Goal: Book appointment/travel/reservation

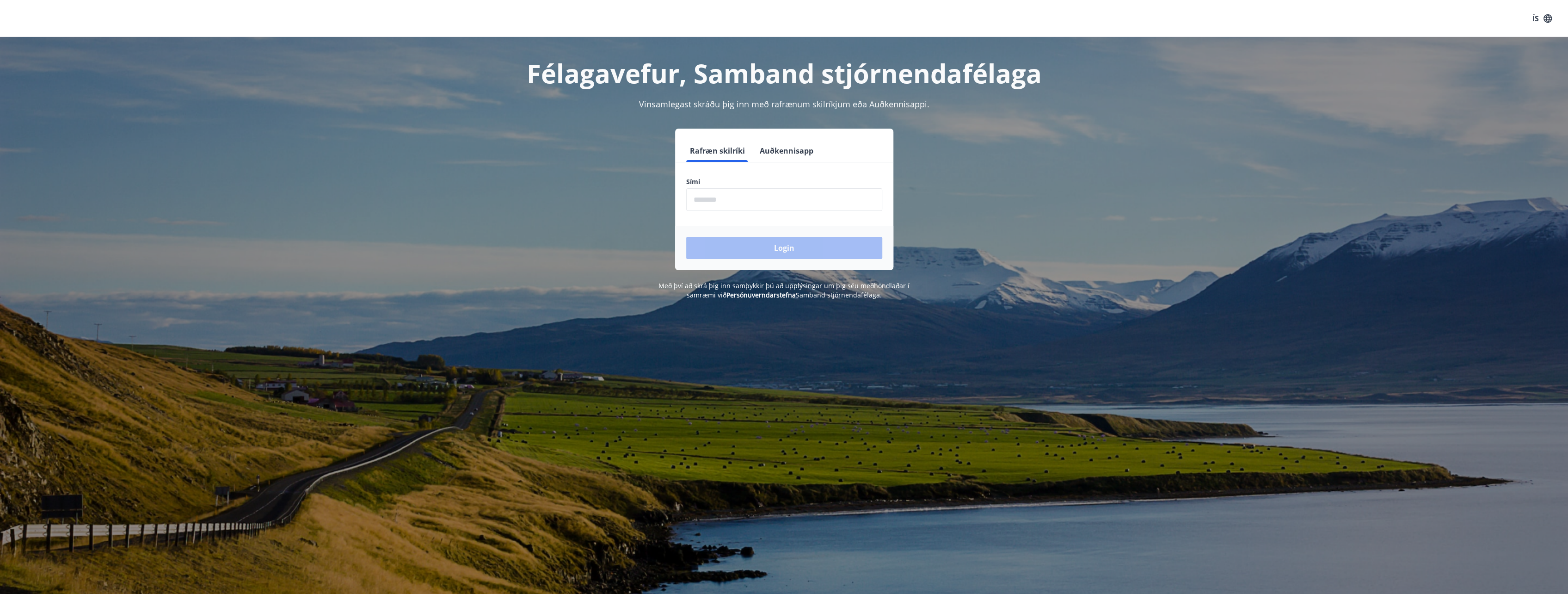
click at [720, 199] on input "phone" at bounding box center [784, 199] width 196 height 23
type input "********"
click at [801, 250] on button "Login" at bounding box center [784, 248] width 196 height 22
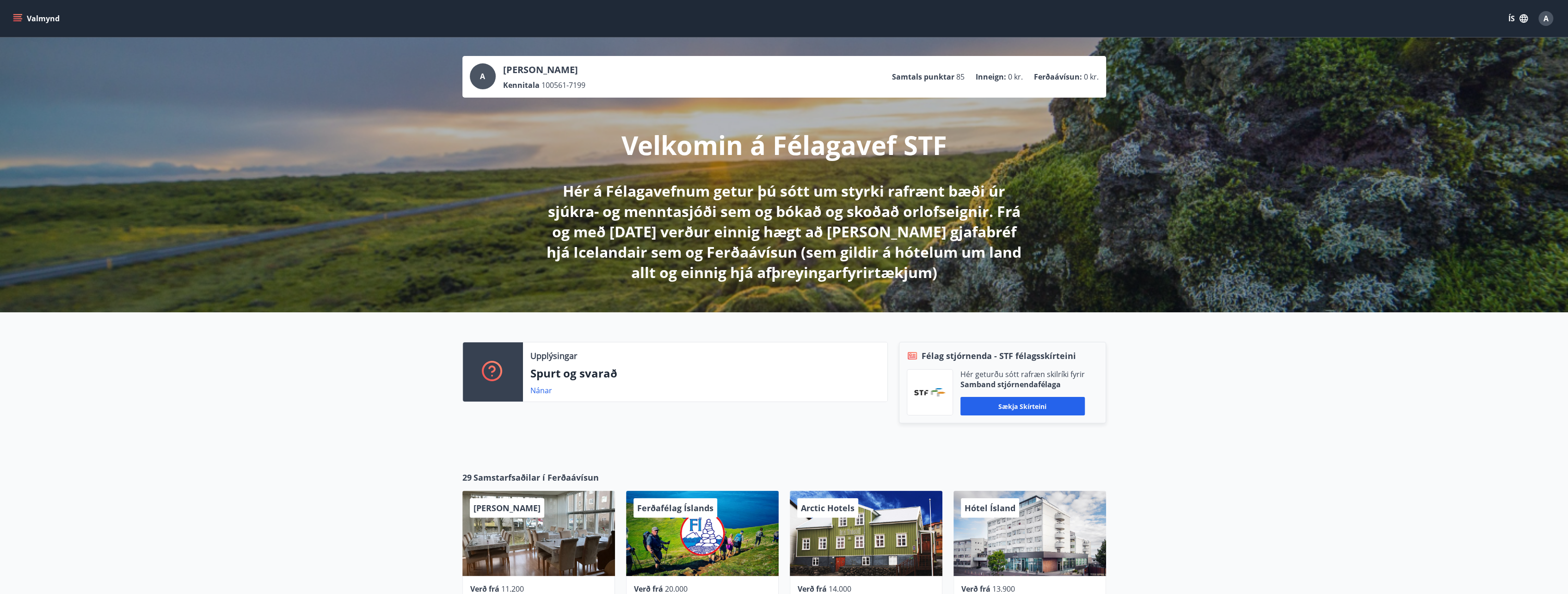
click at [36, 14] on button "Valmynd" at bounding box center [37, 18] width 52 height 17
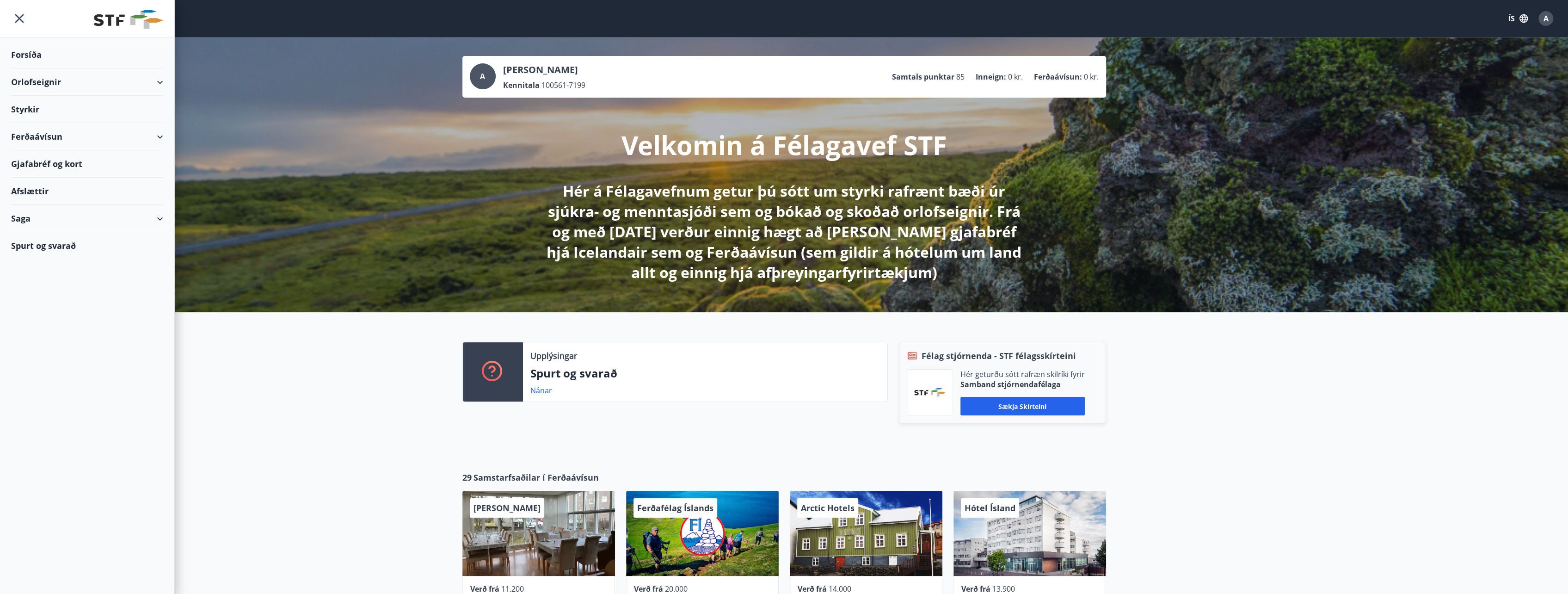
click at [50, 84] on div "Orlofseignir" at bounding box center [87, 82] width 152 height 28
click at [47, 103] on div "Framboð" at bounding box center [87, 106] width 138 height 20
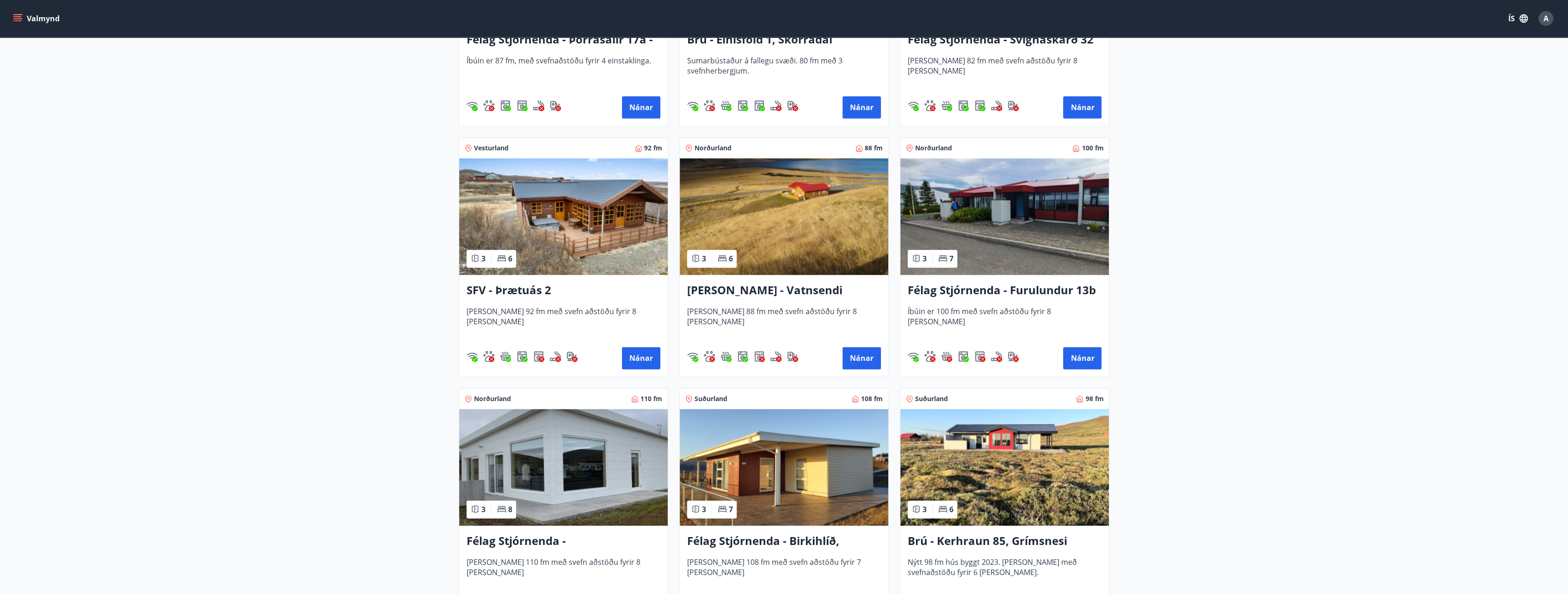
scroll to position [1573, 0]
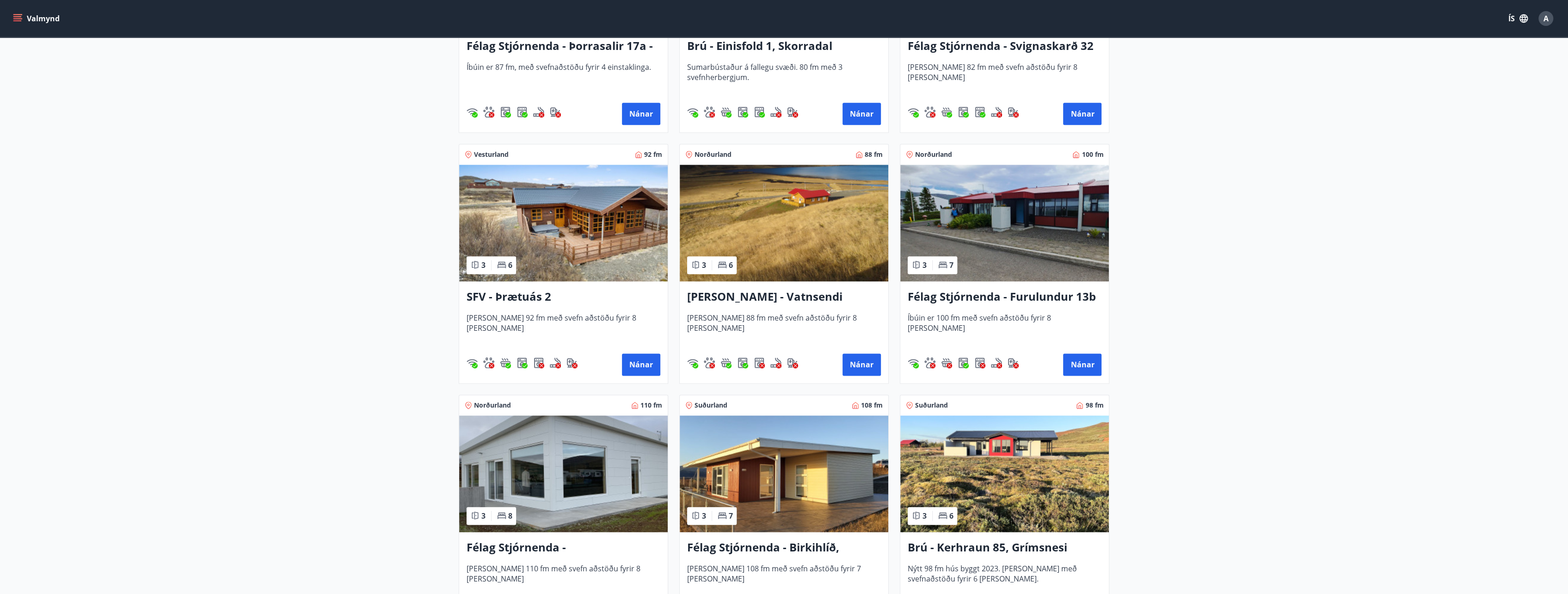
click at [982, 294] on h3 "Félag Stjórnenda - Furulundur 13b - [GEOGRAPHIC_DATA]" at bounding box center [1004, 297] width 194 height 17
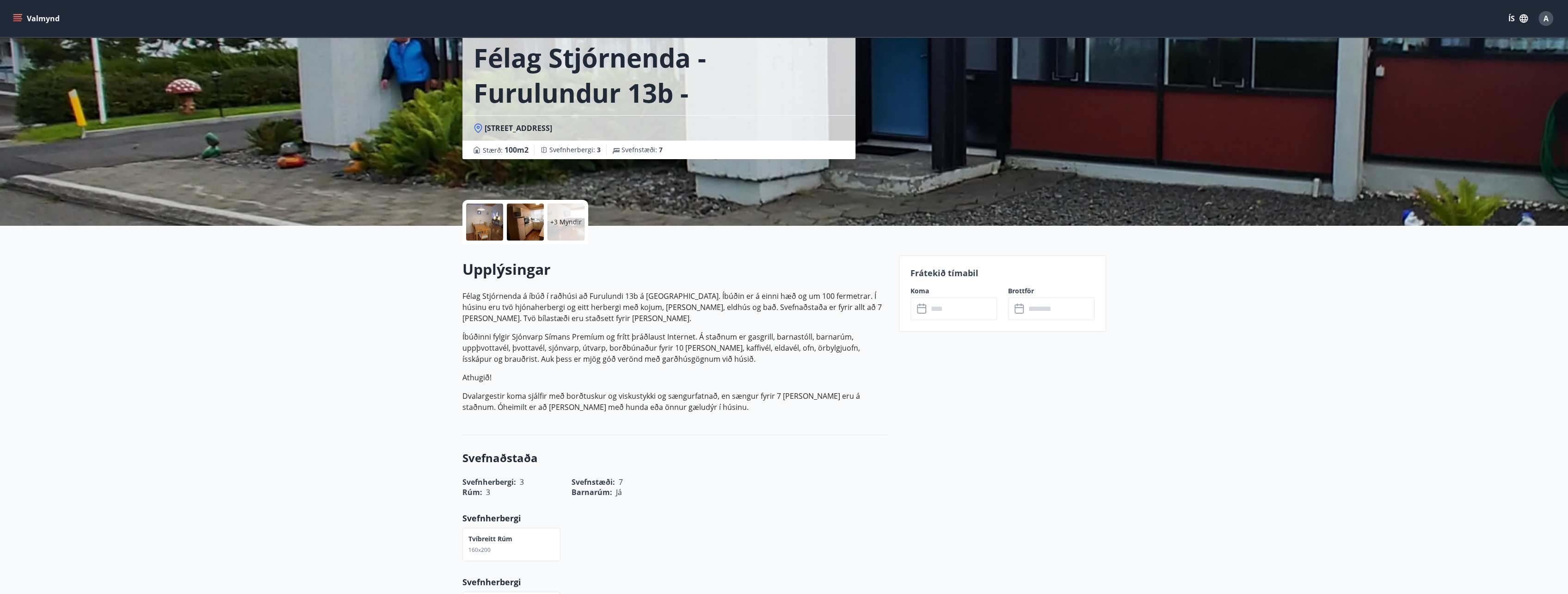
scroll to position [46, 0]
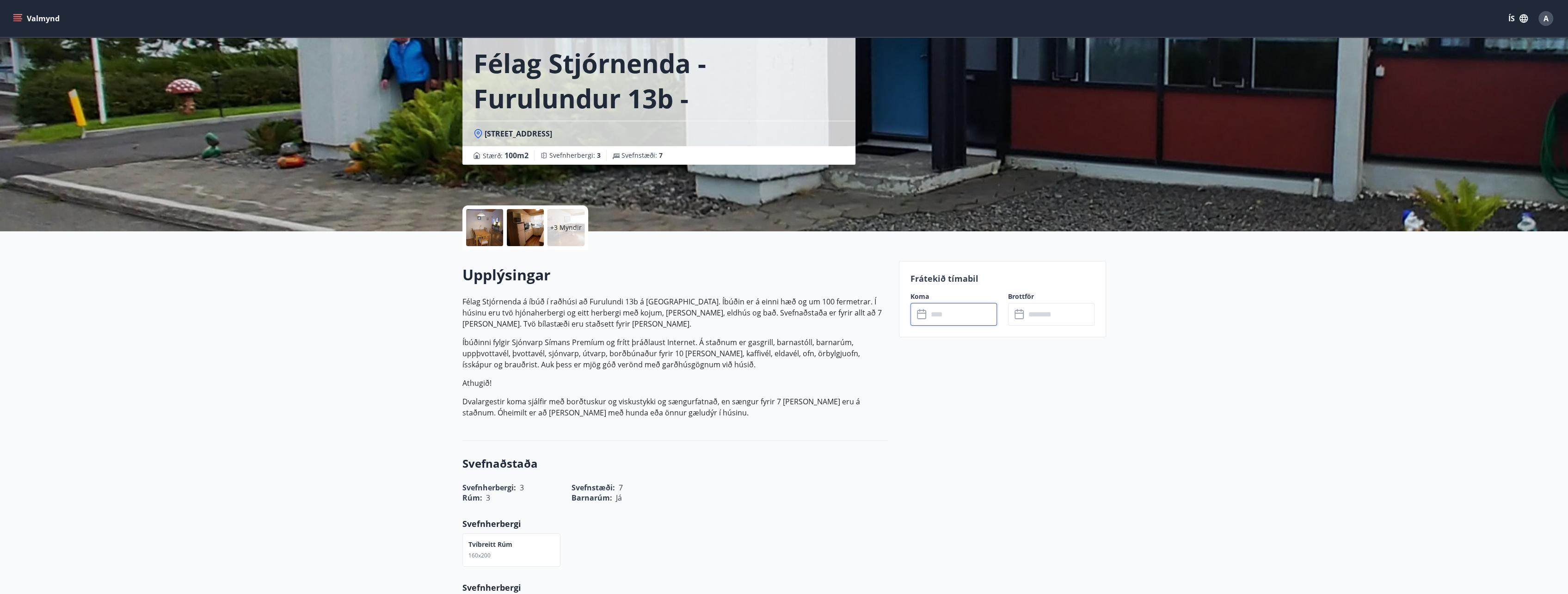
click at [940, 313] on input "text" at bounding box center [962, 314] width 69 height 23
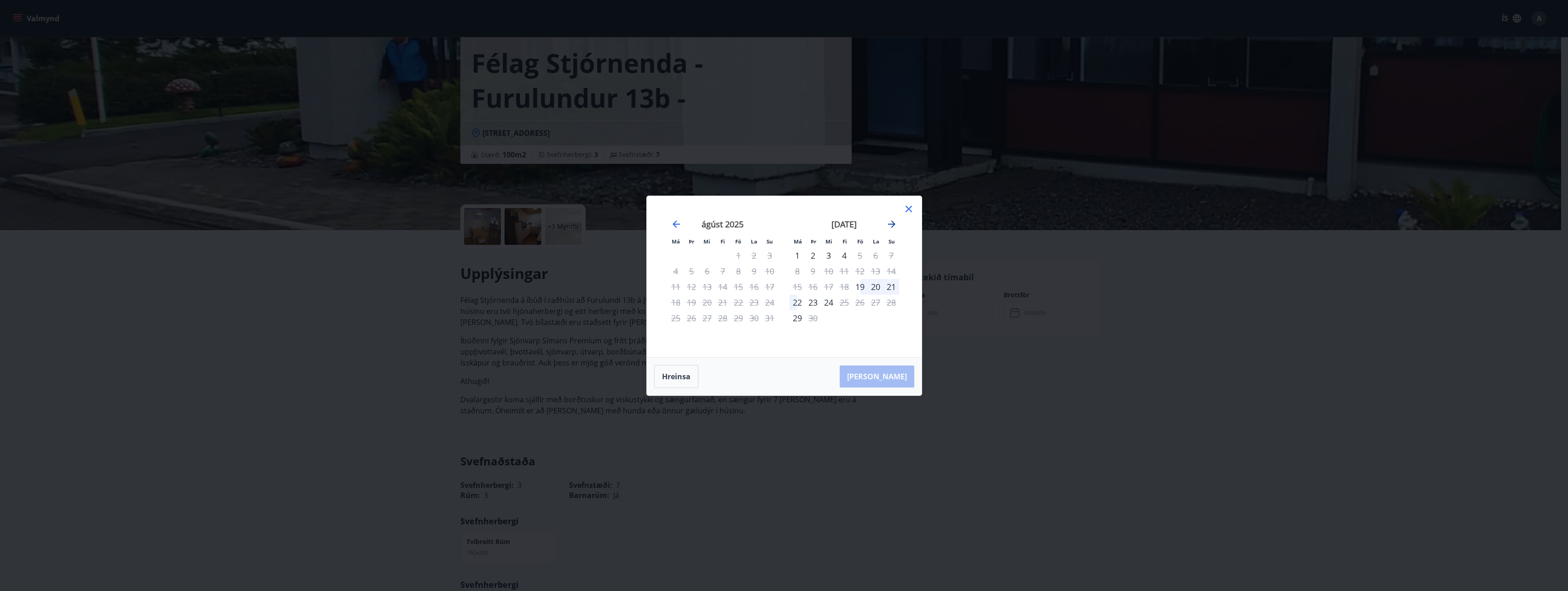
click at [895, 223] on icon "Move forward to switch to the next month." at bounding box center [892, 224] width 11 height 11
click at [828, 256] on div "1" at bounding box center [829, 256] width 16 height 16
click at [861, 254] on div "3" at bounding box center [860, 256] width 16 height 16
click at [677, 224] on icon "Move backward to switch to the previous month." at bounding box center [676, 224] width 7 height 7
click at [772, 302] on div "24" at bounding box center [770, 302] width 16 height 16
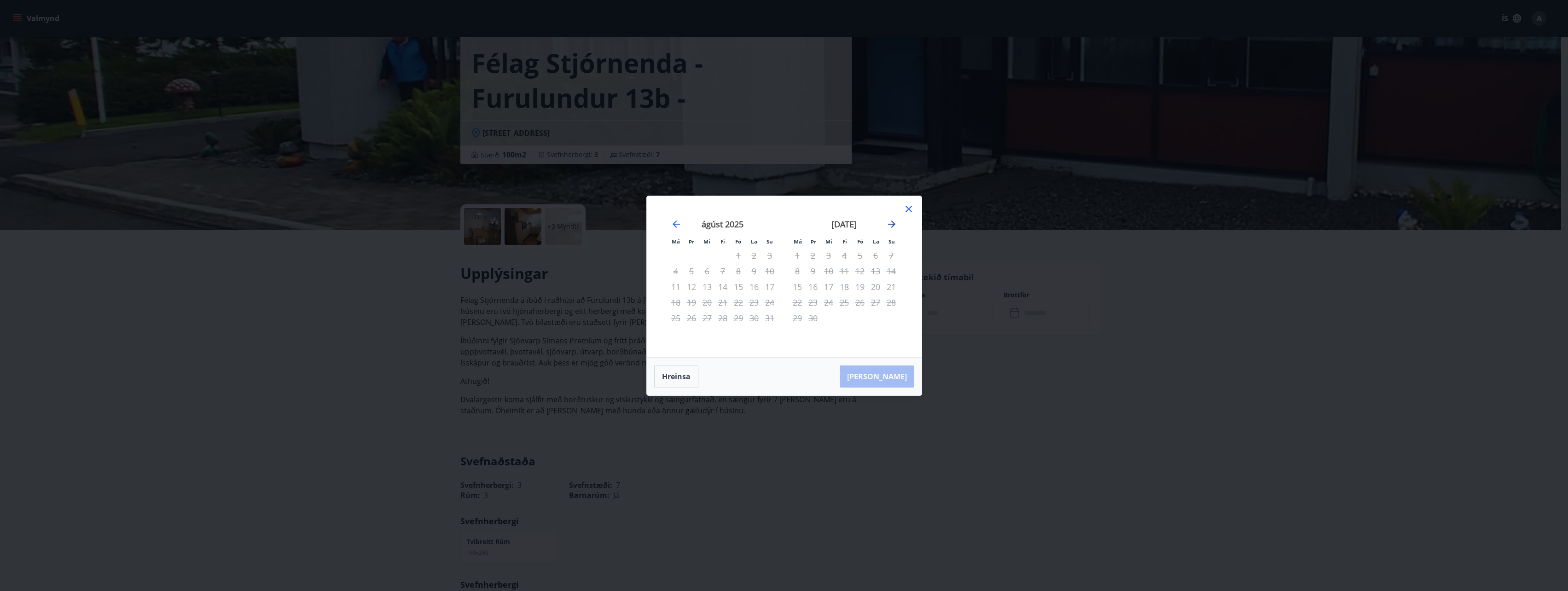
click at [891, 223] on icon "Move forward to switch to the next month." at bounding box center [892, 224] width 11 height 11
click at [827, 252] on div "1" at bounding box center [829, 256] width 16 height 16
click at [844, 258] on div "2" at bounding box center [844, 256] width 16 height 16
click at [677, 222] on icon "Move backward to switch to the previous month." at bounding box center [676, 224] width 11 height 11
click at [910, 206] on icon at bounding box center [909, 209] width 11 height 11
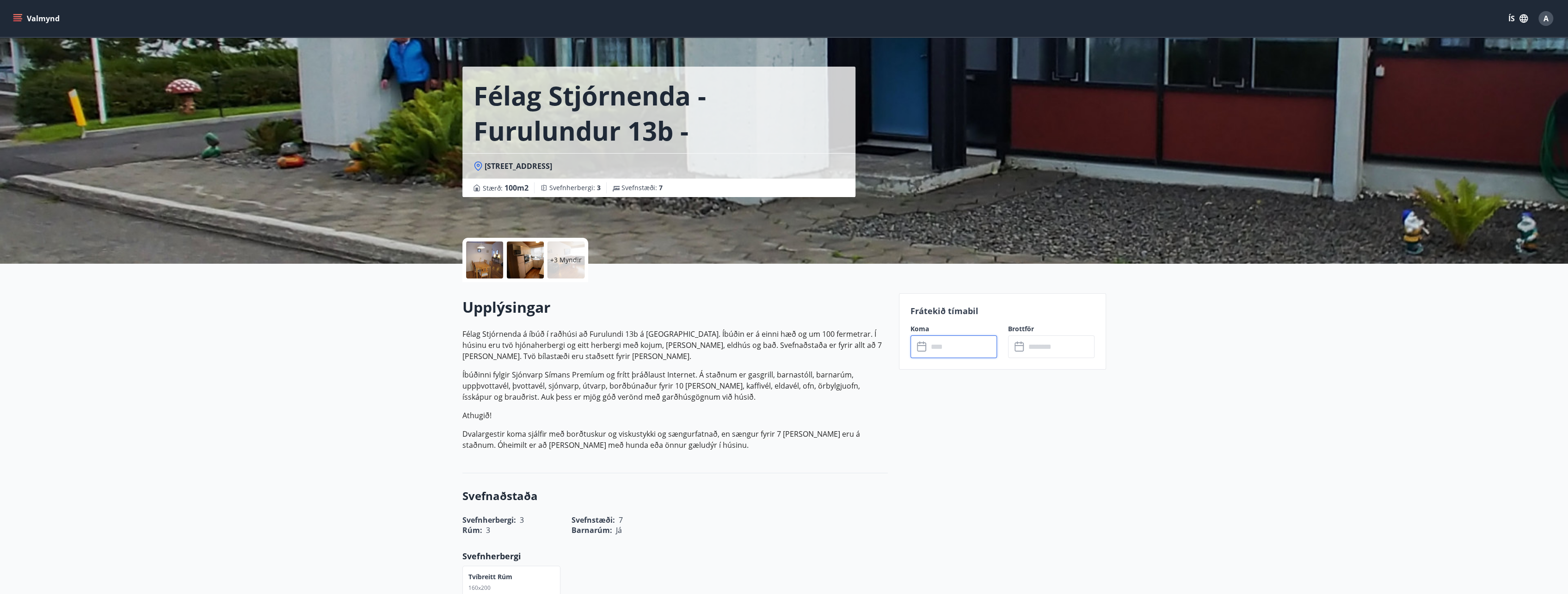
scroll to position [0, 0]
